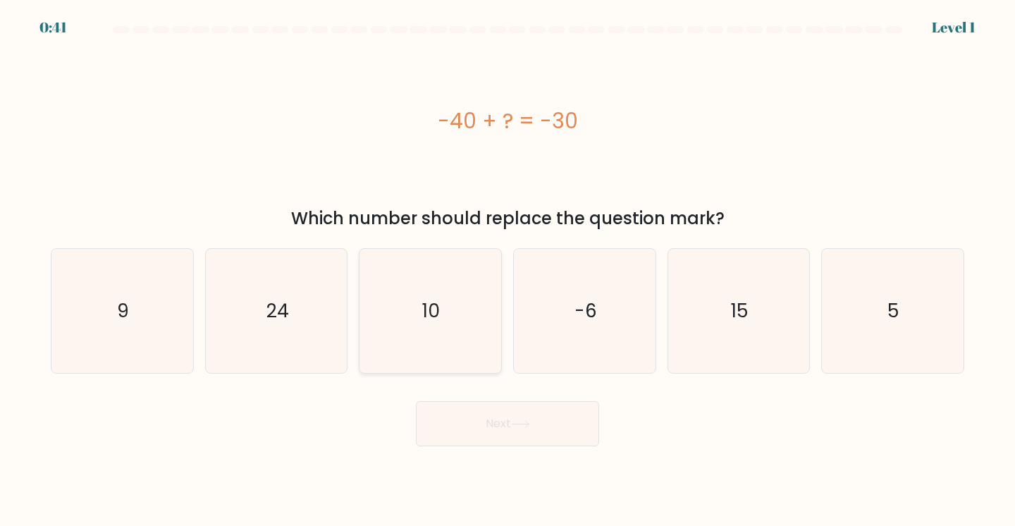
click at [451, 302] on icon "10" at bounding box center [430, 311] width 125 height 125
click at [508, 270] on input "c. 10" at bounding box center [508, 266] width 1 height 7
radio input "true"
click at [516, 437] on button "Next" at bounding box center [507, 423] width 183 height 45
click at [526, 428] on icon at bounding box center [520, 424] width 19 height 8
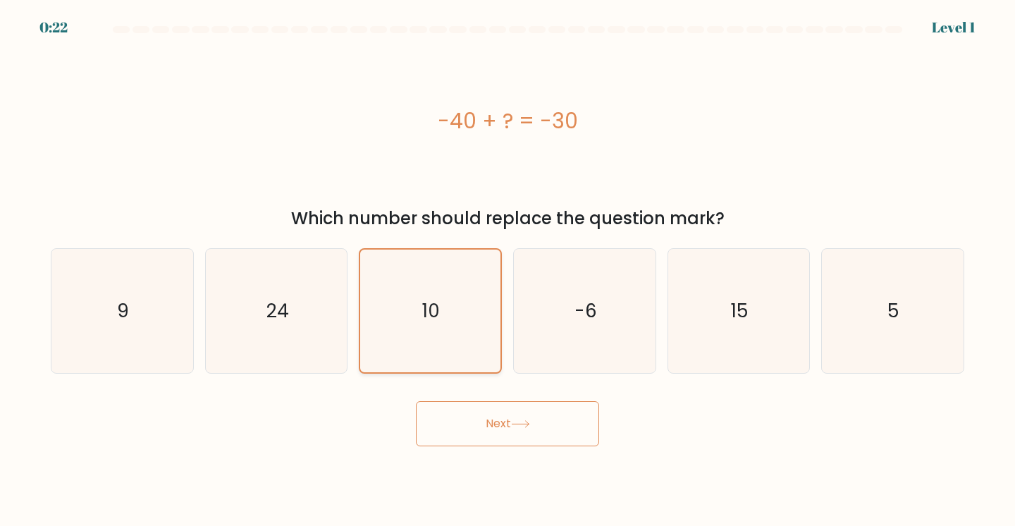
click at [415, 305] on icon "10" at bounding box center [430, 311] width 123 height 123
click at [508, 270] on input "c. 10" at bounding box center [508, 266] width 1 height 7
click at [491, 422] on button "Next" at bounding box center [507, 423] width 183 height 45
click at [548, 417] on button "Next" at bounding box center [507, 423] width 183 height 45
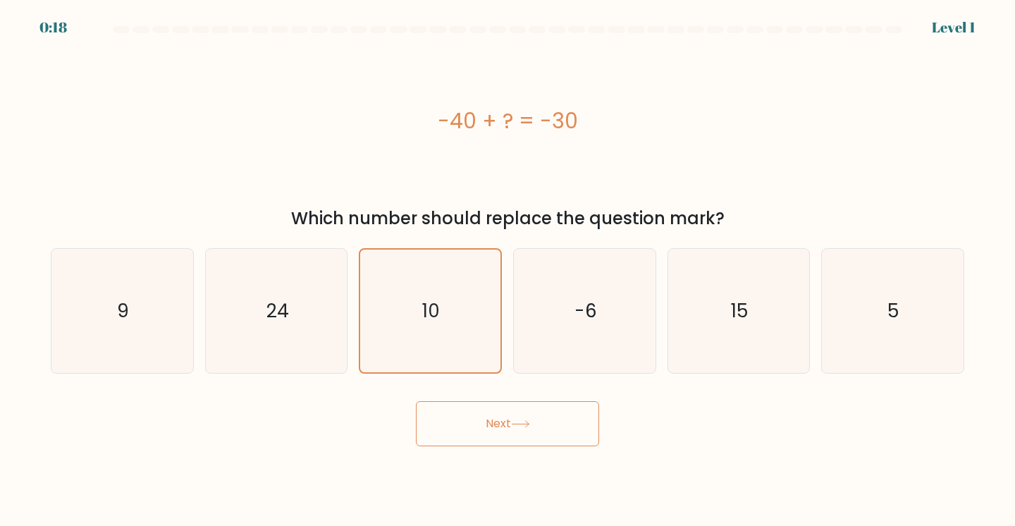
click at [564, 418] on button "Next" at bounding box center [507, 423] width 183 height 45
click at [478, 331] on icon "10" at bounding box center [430, 311] width 123 height 123
click at [508, 270] on input "c. 10" at bounding box center [508, 266] width 1 height 7
click at [482, 431] on button "Next" at bounding box center [507, 423] width 183 height 45
click at [449, 143] on div "-40 + ? = -30" at bounding box center [508, 121] width 914 height 158
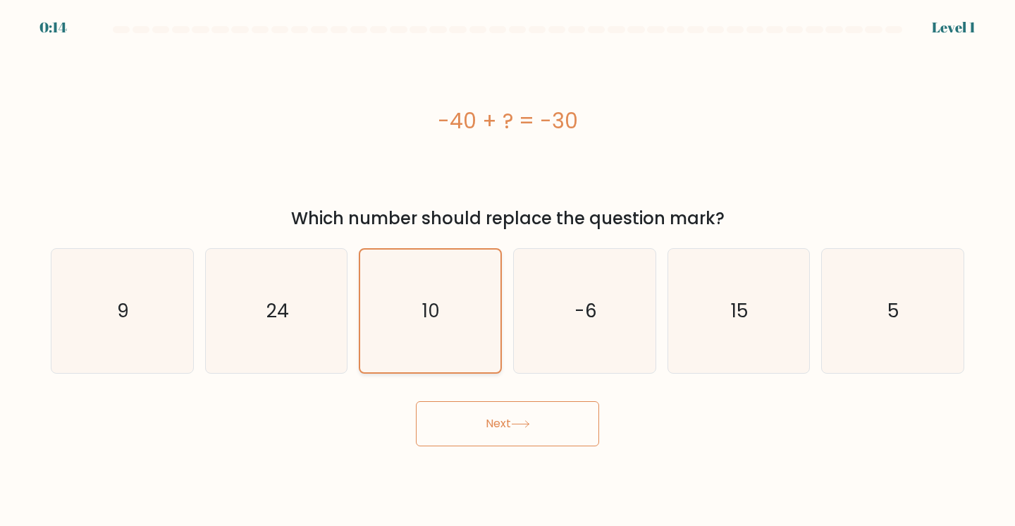
click at [451, 262] on icon "10" at bounding box center [430, 311] width 123 height 123
click at [508, 263] on input "c. 10" at bounding box center [508, 266] width 1 height 7
click at [483, 422] on button "Next" at bounding box center [507, 423] width 183 height 45
